Goal: Check status

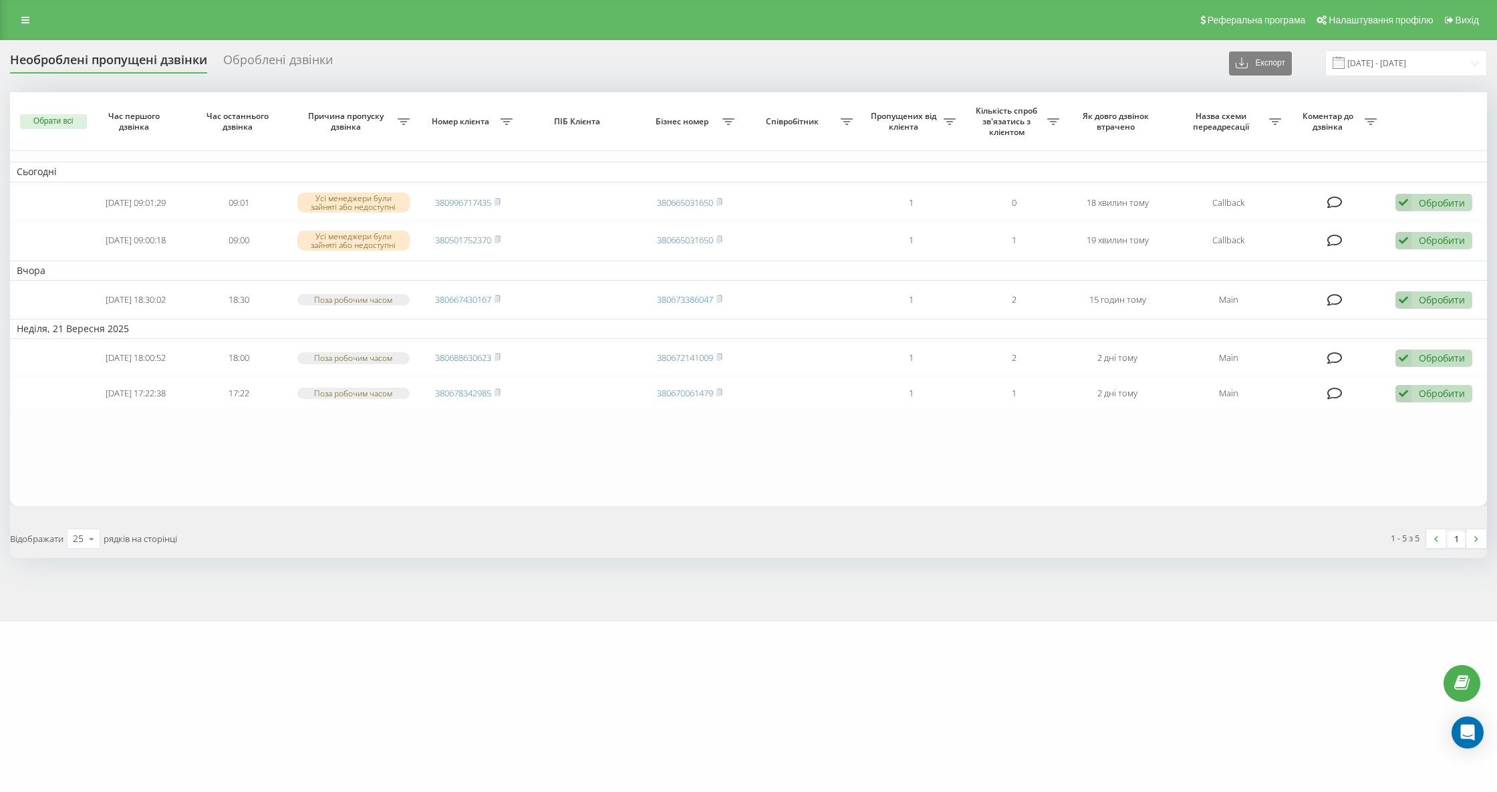
click at [110, 59] on div "Необроблені пропущені дзвінки" at bounding box center [108, 63] width 197 height 21
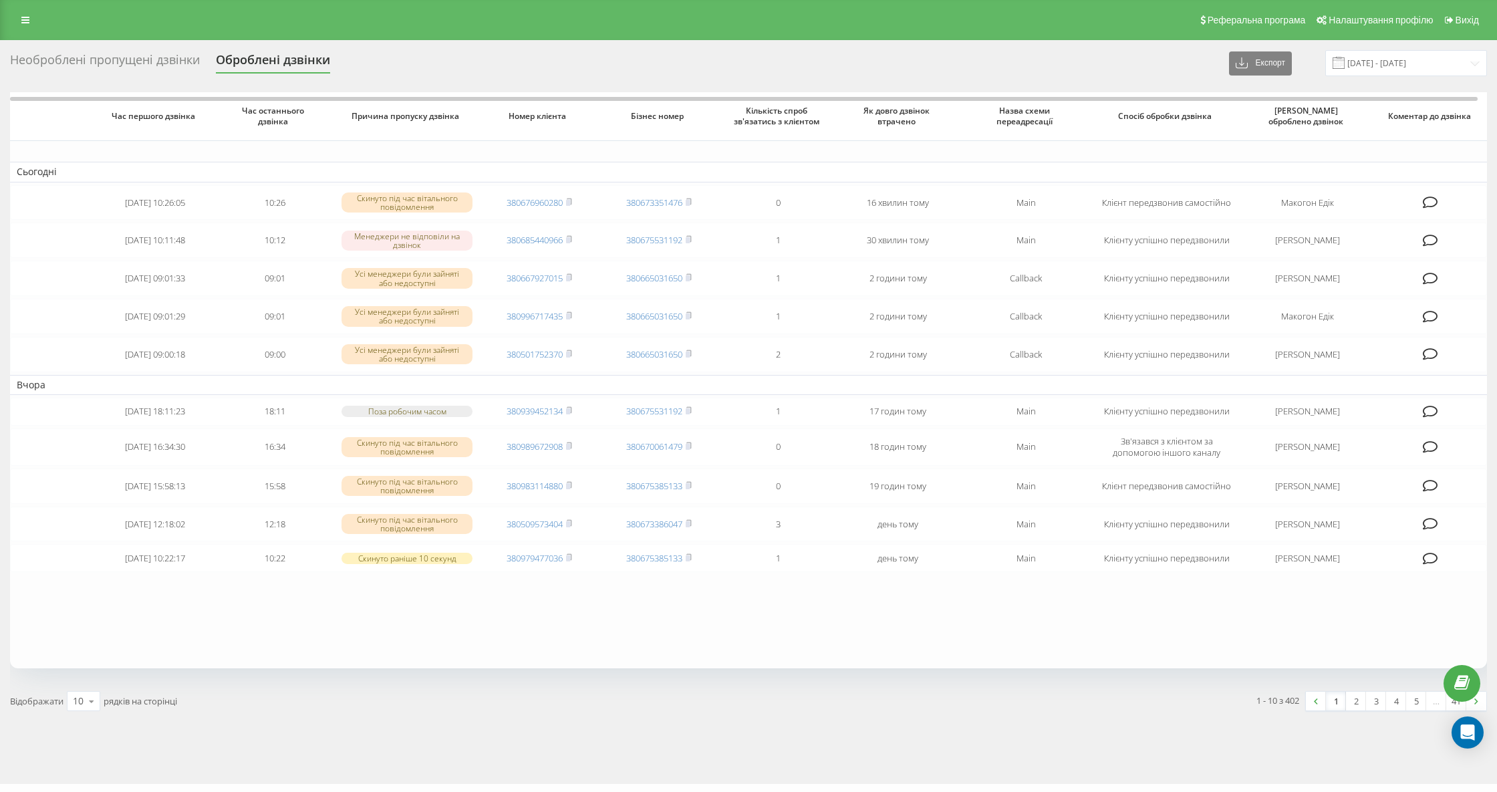
click at [108, 61] on div "Необроблені пропущені дзвінки" at bounding box center [105, 63] width 190 height 21
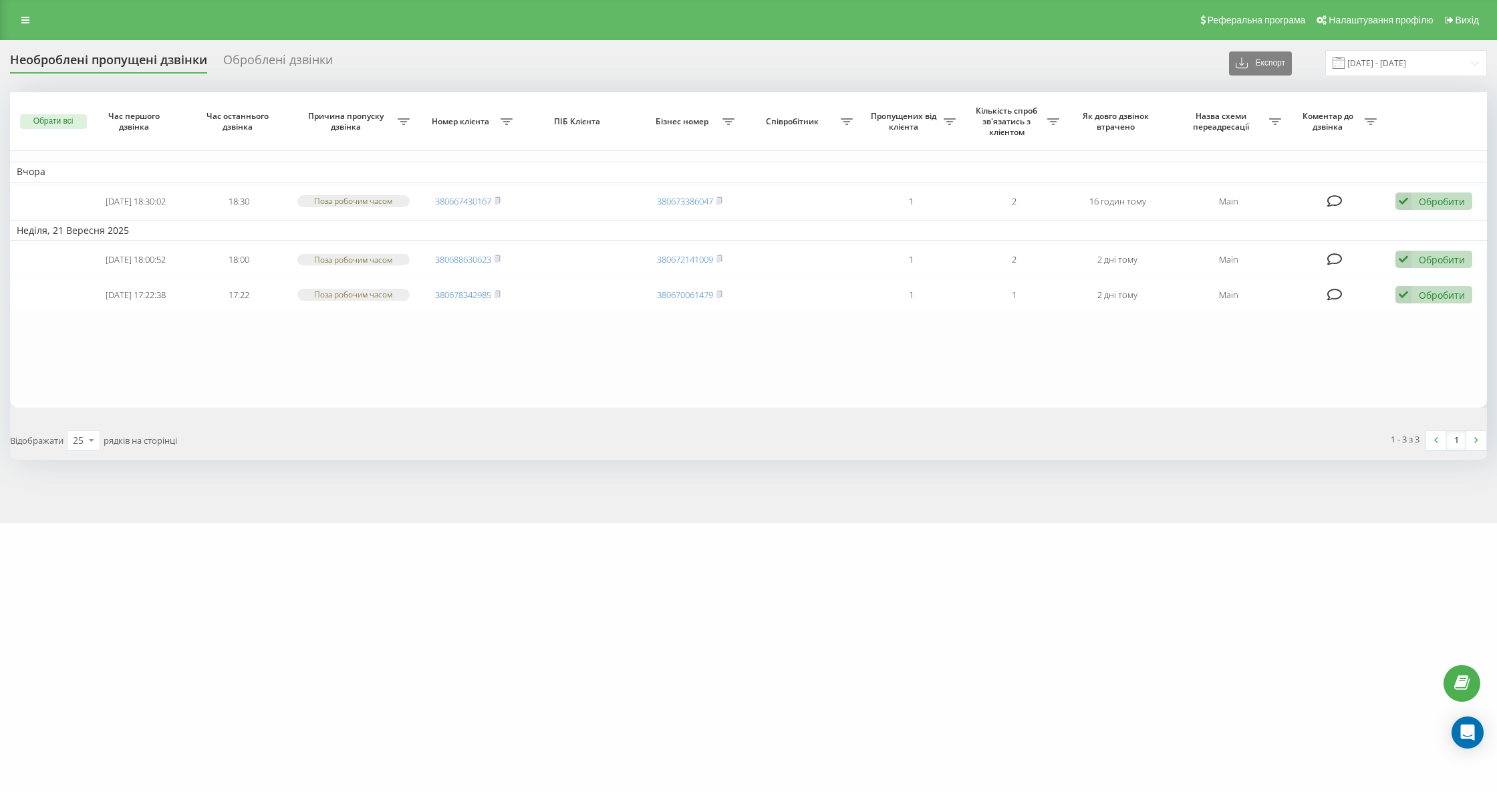
click at [137, 57] on div "Необроблені пропущені дзвінки" at bounding box center [108, 63] width 197 height 21
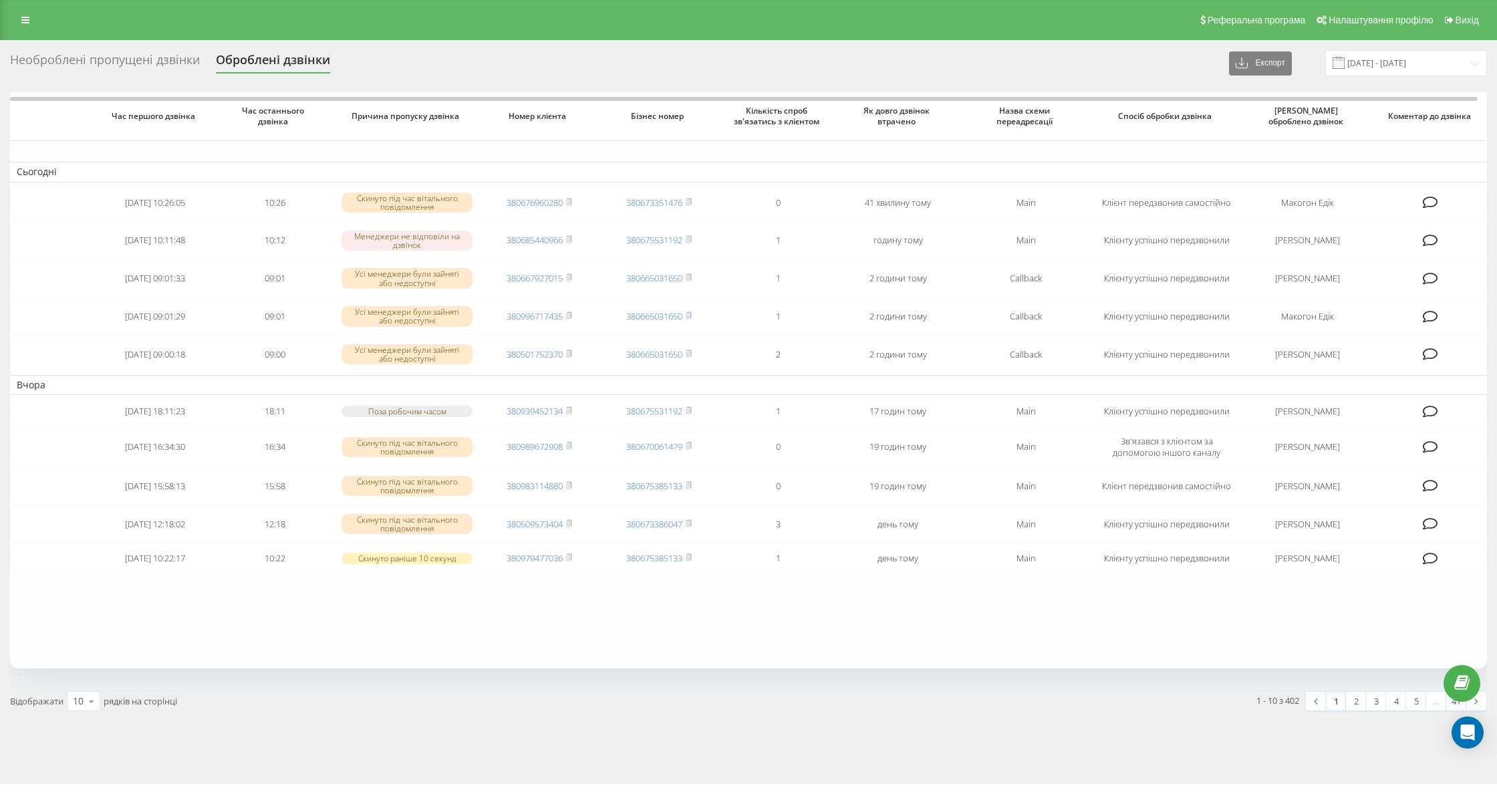
click at [151, 68] on div "Необроблені пропущені дзвінки" at bounding box center [105, 63] width 190 height 21
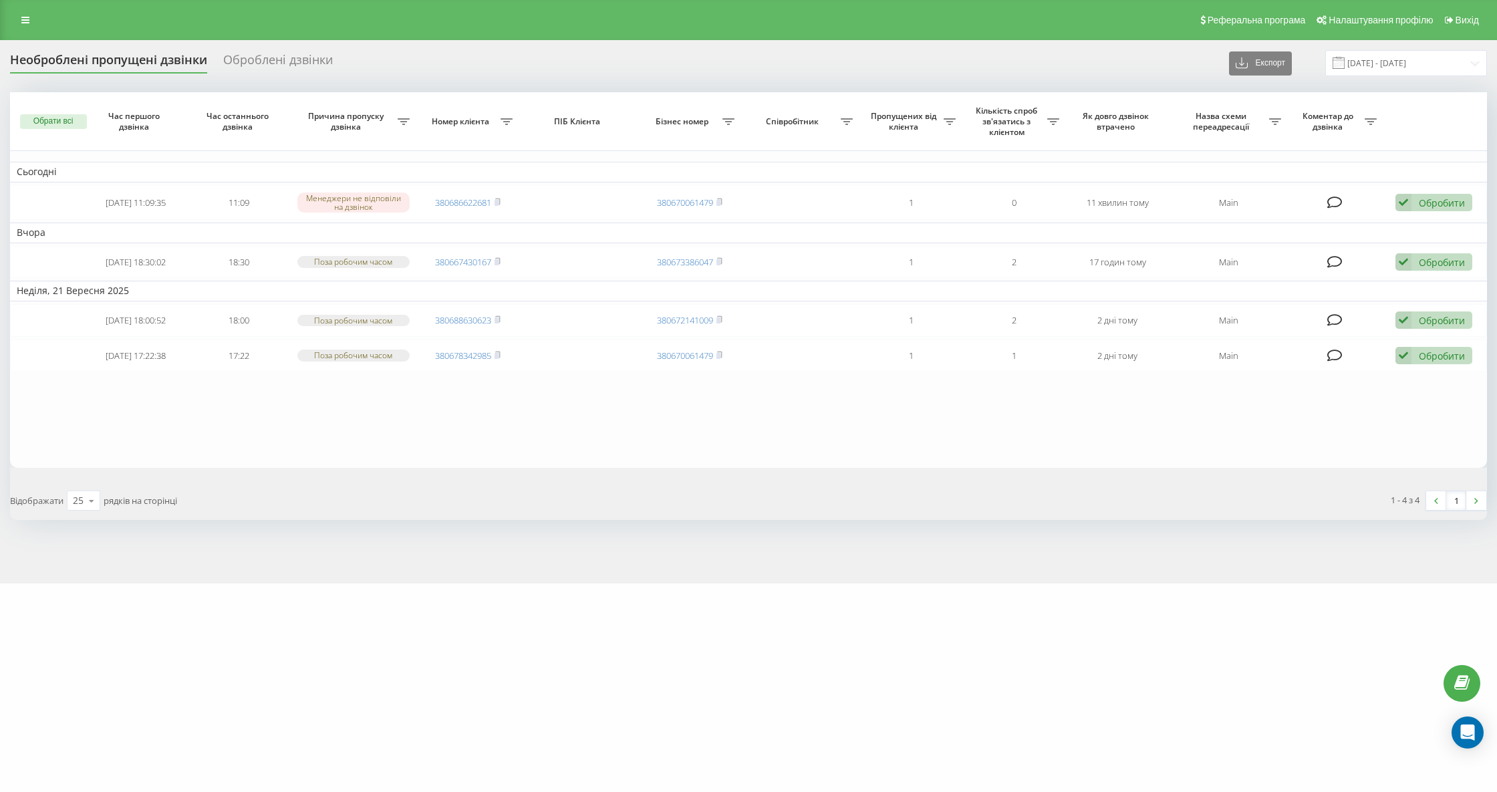
click at [124, 66] on div "Необроблені пропущені дзвінки" at bounding box center [108, 63] width 197 height 21
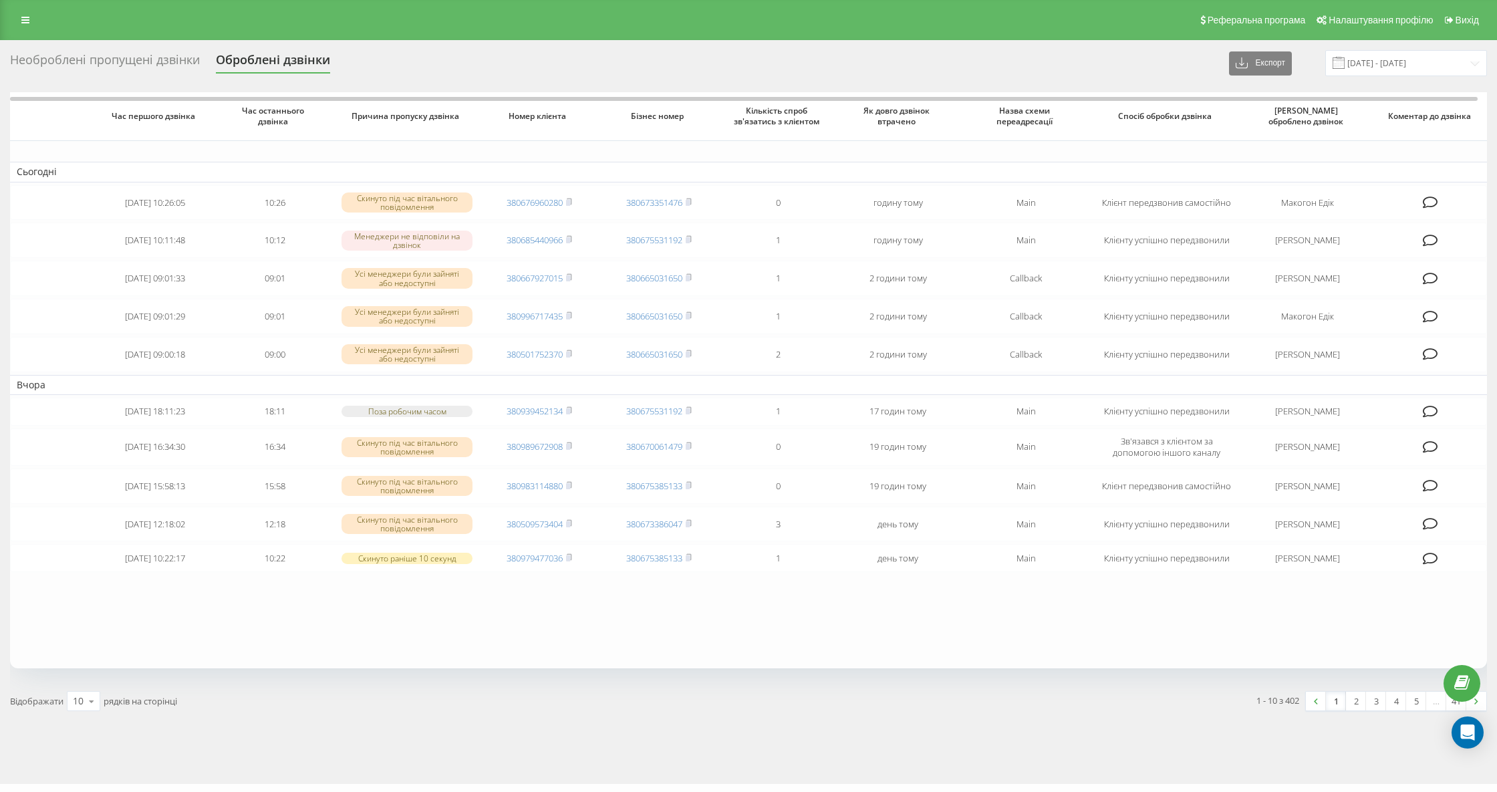
click at [124, 63] on div "Необроблені пропущені дзвінки" at bounding box center [105, 63] width 190 height 21
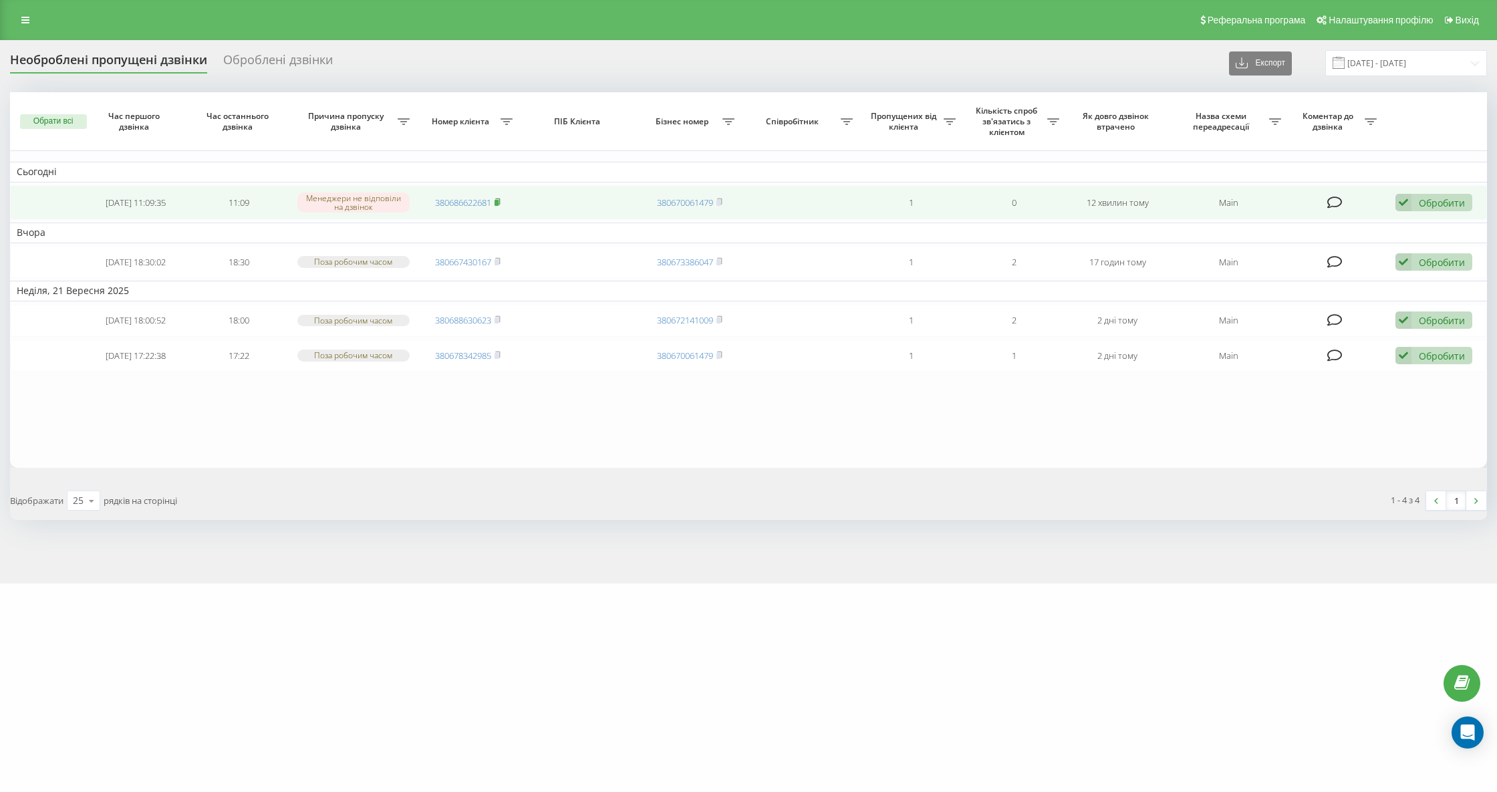
click at [498, 198] on icon at bounding box center [498, 202] width 6 height 8
